Goal: Task Accomplishment & Management: Complete application form

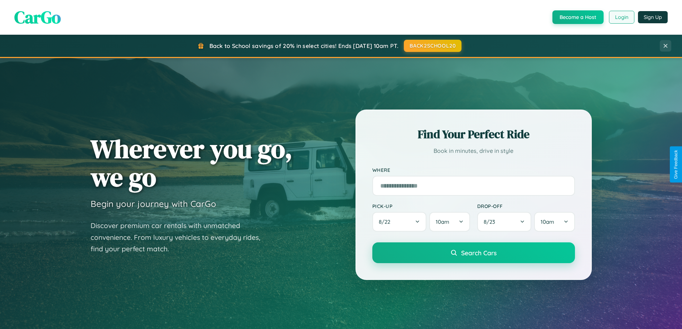
click at [621, 17] on button "Login" at bounding box center [621, 17] width 25 height 13
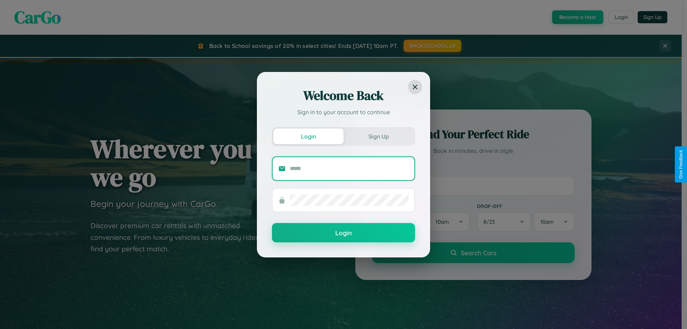
click at [349, 168] on input "text" at bounding box center [349, 168] width 119 height 11
type input "**********"
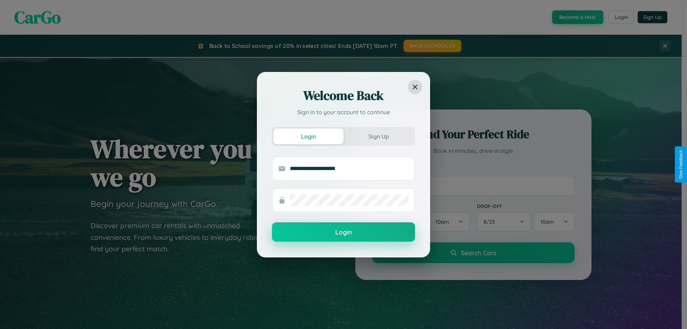
click at [344, 232] on button "Login" at bounding box center [343, 231] width 143 height 19
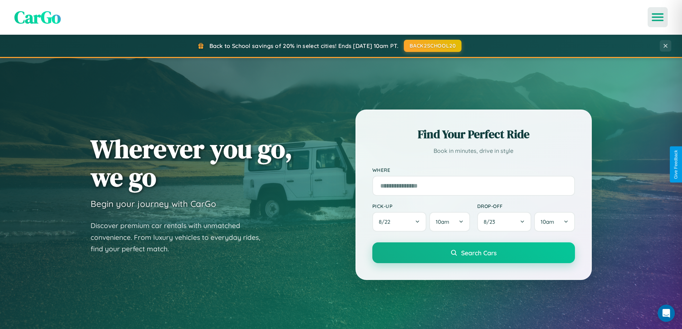
click at [657, 17] on icon "Open menu" at bounding box center [657, 17] width 10 height 6
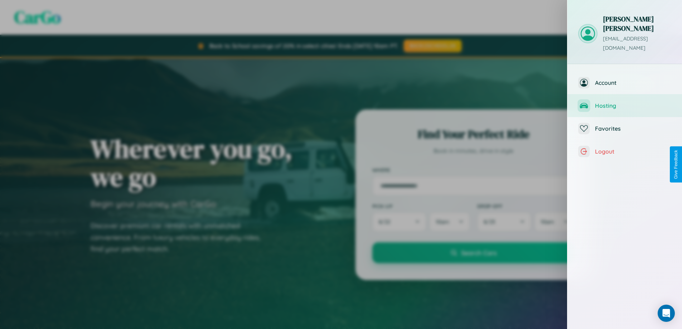
click at [624, 102] on span "Hosting" at bounding box center [633, 105] width 76 height 7
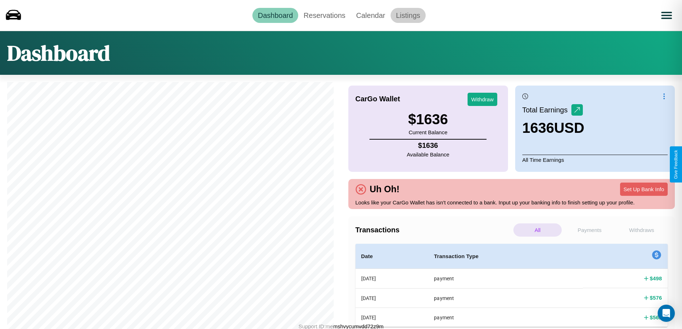
click at [408, 15] on link "Listings" at bounding box center [407, 15] width 35 height 15
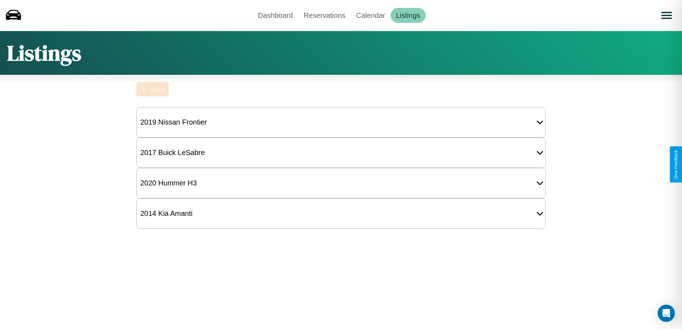
click at [152, 89] on div "Listing" at bounding box center [157, 89] width 15 height 6
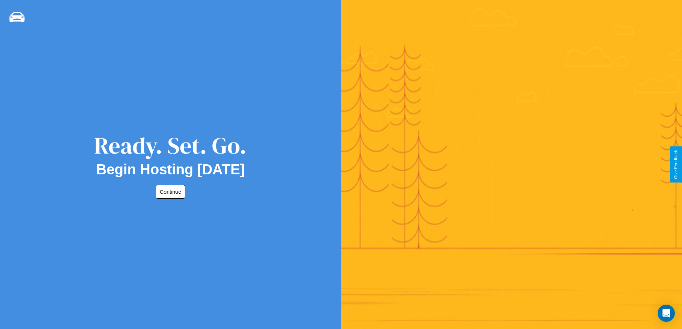
click at [169, 191] on button "Continue" at bounding box center [170, 192] width 29 height 14
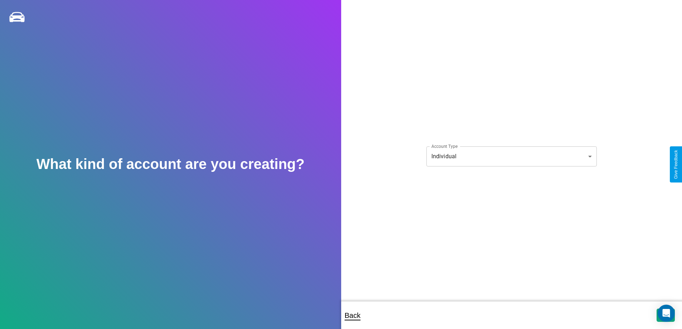
click at [511, 156] on body "**********" at bounding box center [341, 169] width 682 height 339
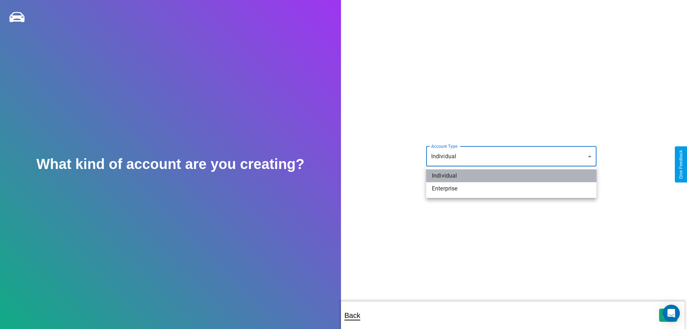
click at [511, 176] on li "Individual" at bounding box center [511, 175] width 170 height 13
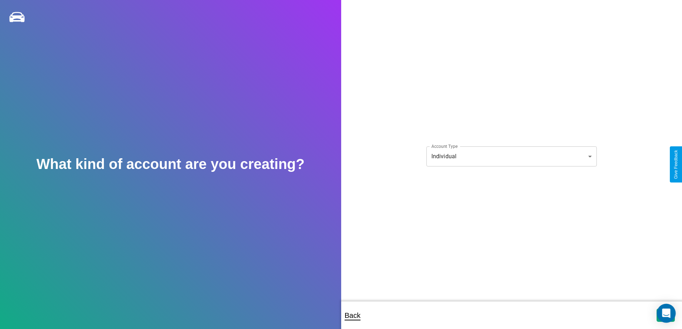
click at [665, 315] on icon "Open Intercom Messenger" at bounding box center [666, 312] width 8 height 9
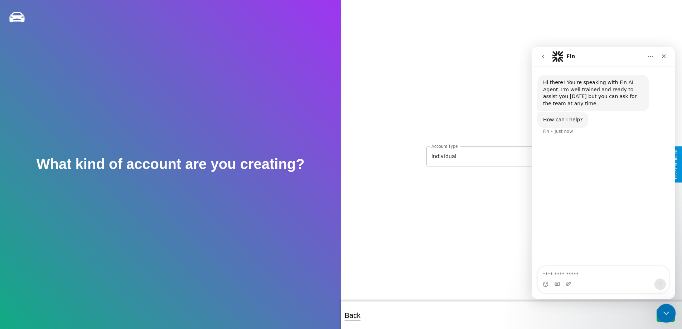
click at [664, 313] on icon "Close Intercom Messenger" at bounding box center [665, 312] width 9 height 9
